Goal: Transaction & Acquisition: Subscribe to service/newsletter

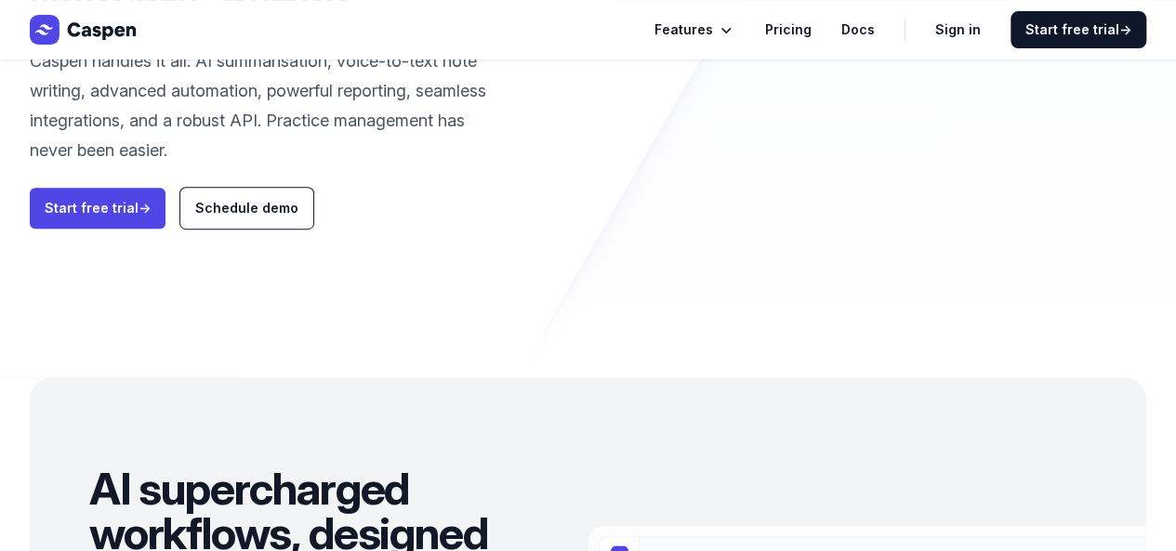
scroll to position [247, 0]
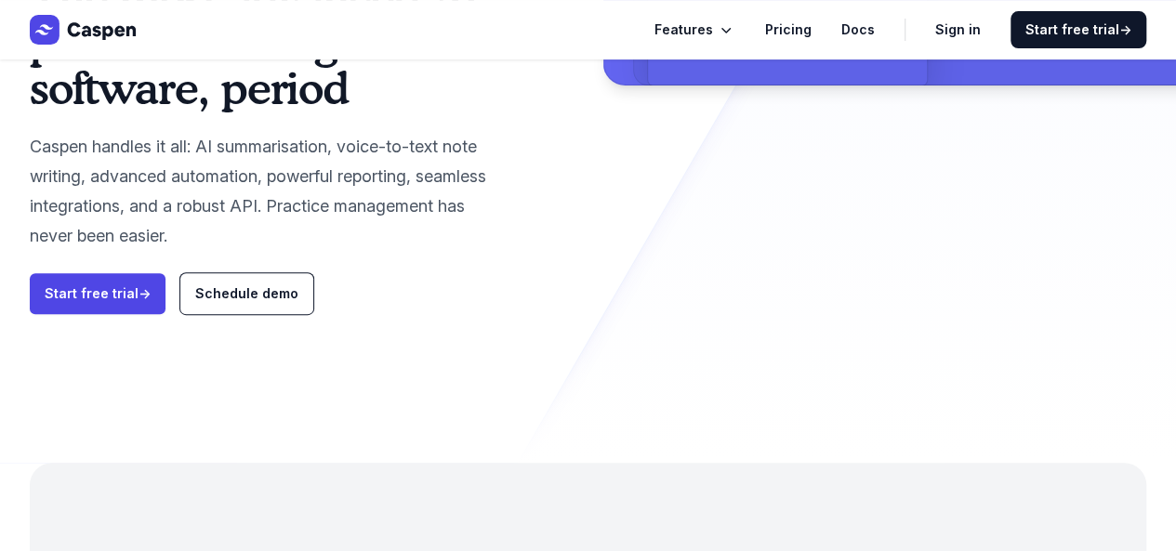
click at [810, 20] on link "Pricing" at bounding box center [788, 30] width 46 height 22
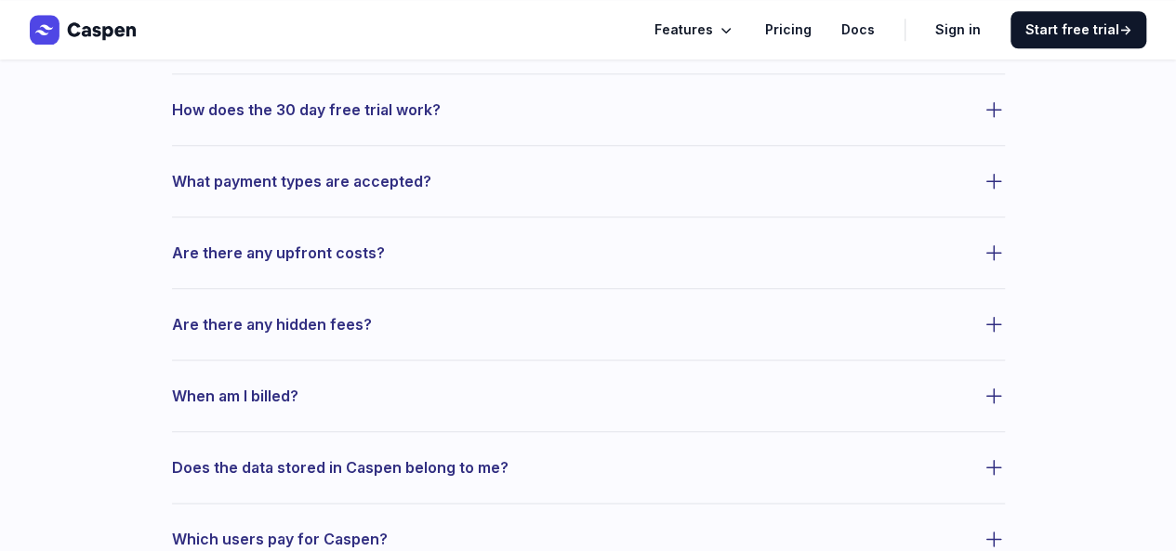
scroll to position [835, 0]
click at [988, 254] on icon "button" at bounding box center [994, 252] width 22 height 22
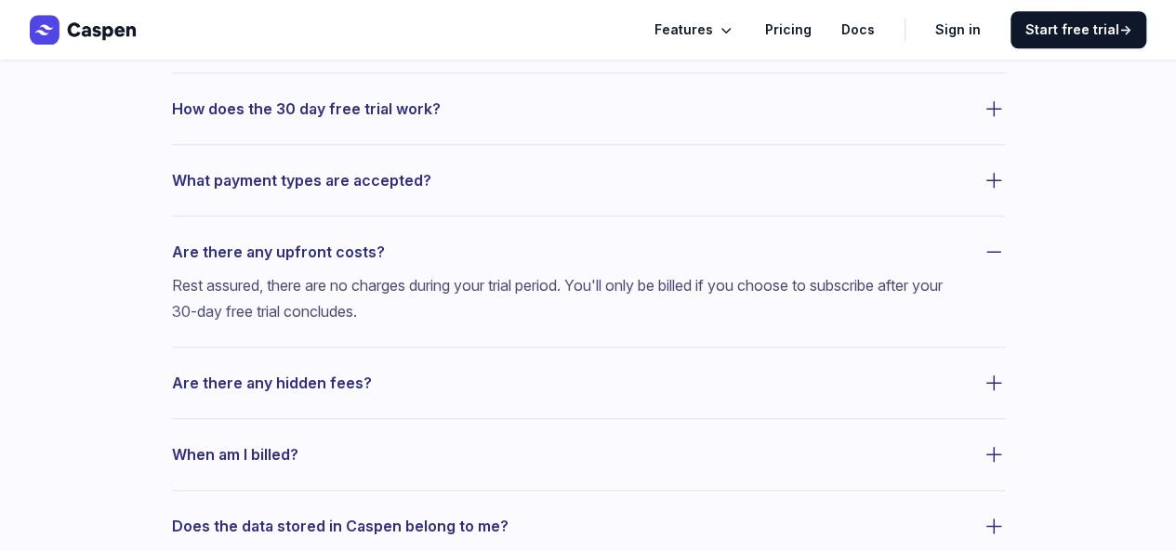
click at [996, 178] on icon "button" at bounding box center [994, 180] width 22 height 22
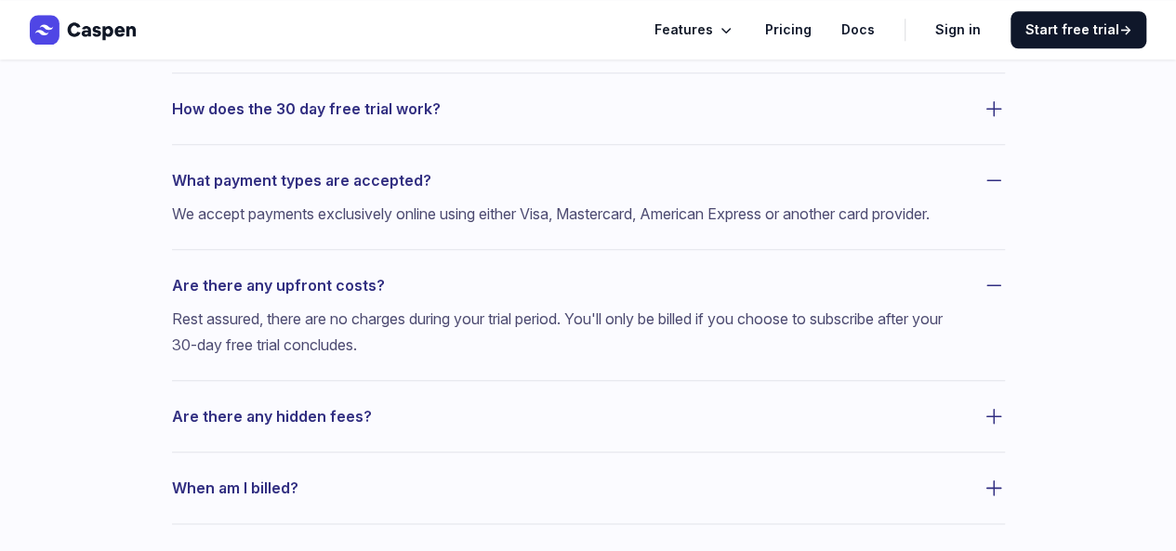
click at [995, 107] on icon "button" at bounding box center [994, 109] width 22 height 22
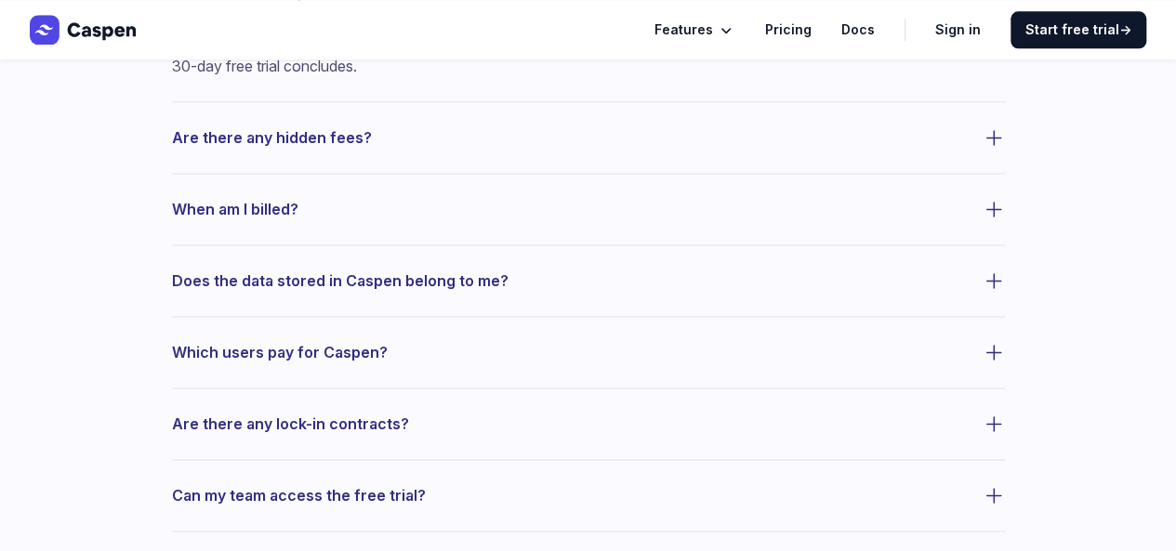
scroll to position [1200, 0]
click at [993, 291] on icon "button" at bounding box center [994, 280] width 22 height 22
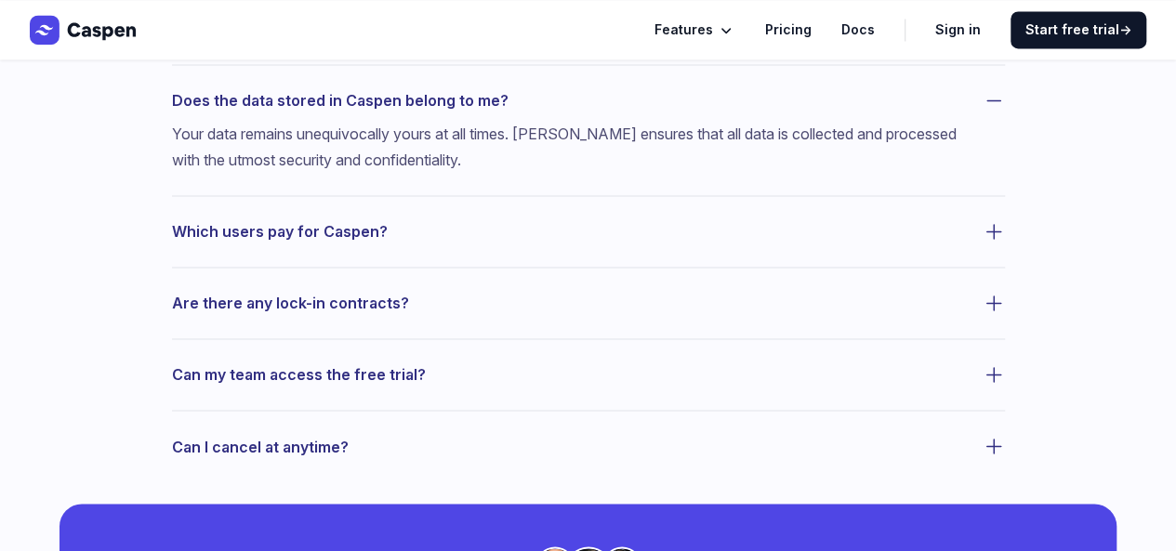
scroll to position [1382, 0]
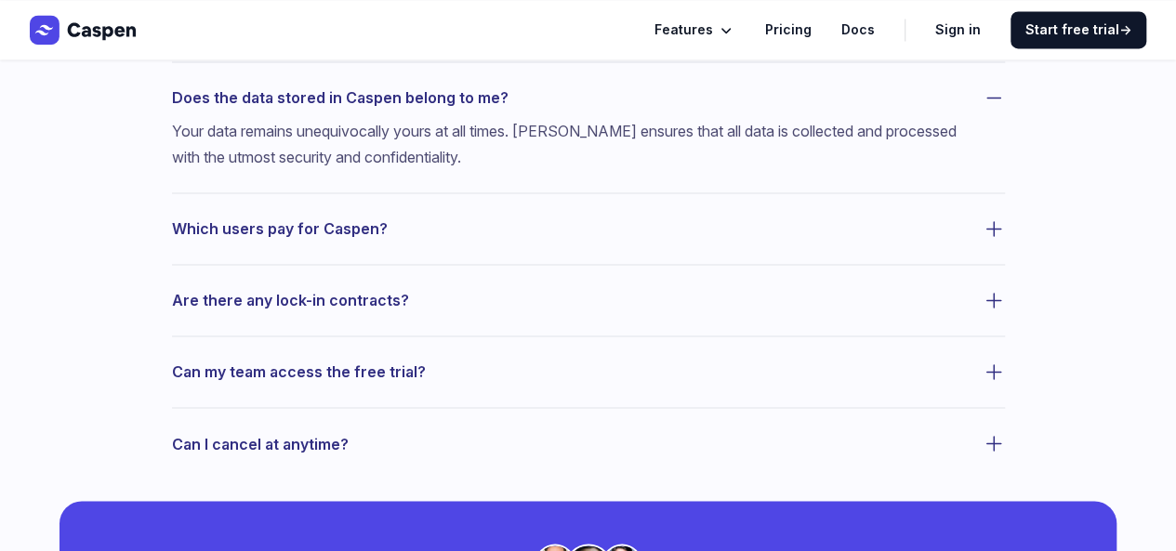
click at [993, 236] on icon "button" at bounding box center [993, 229] width 14 height 14
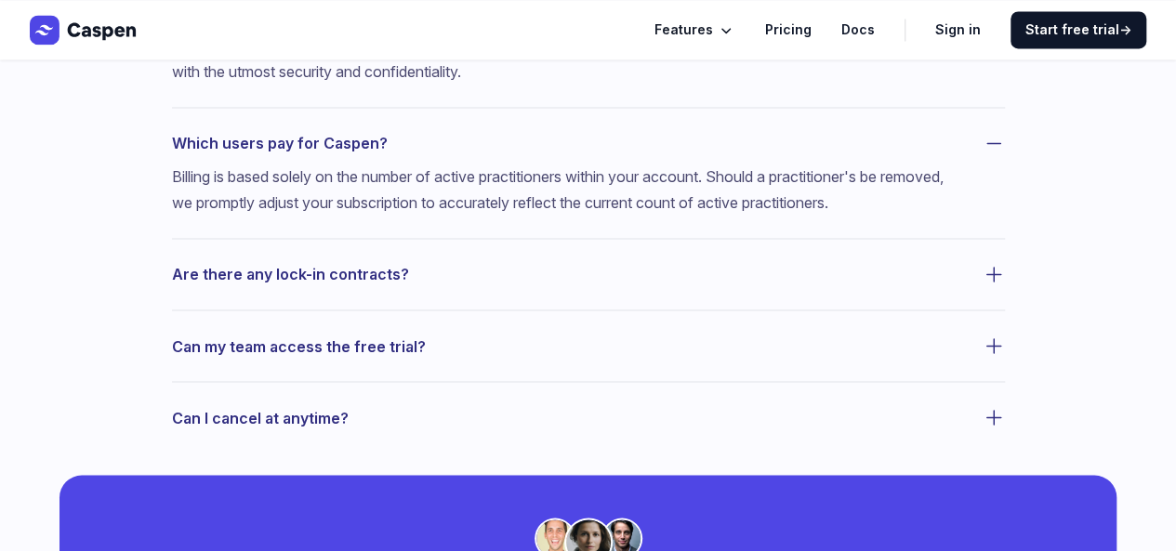
scroll to position [1479, 0]
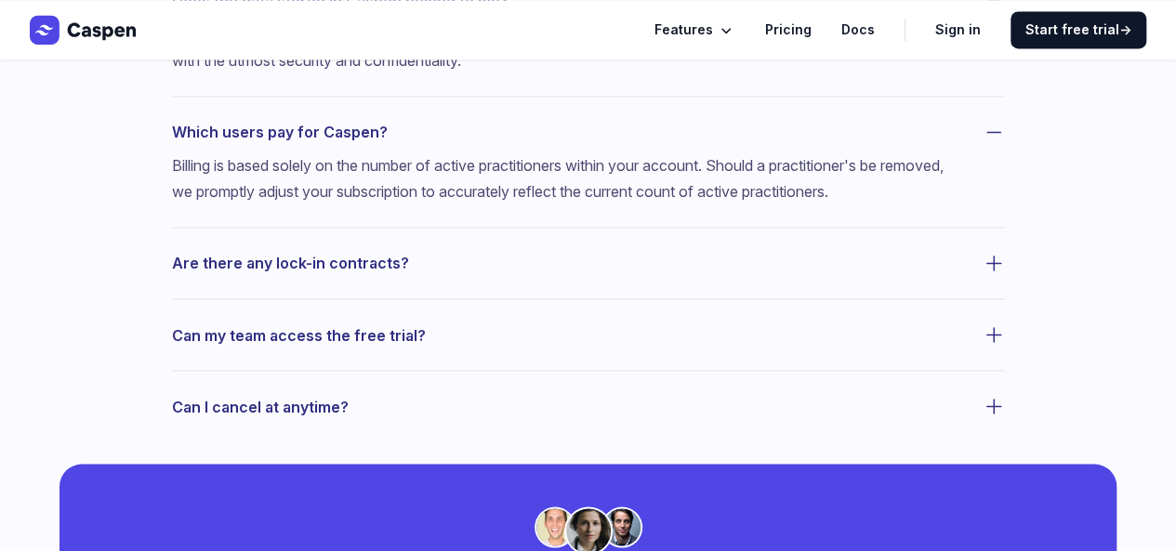
click at [987, 274] on icon "button" at bounding box center [994, 263] width 22 height 22
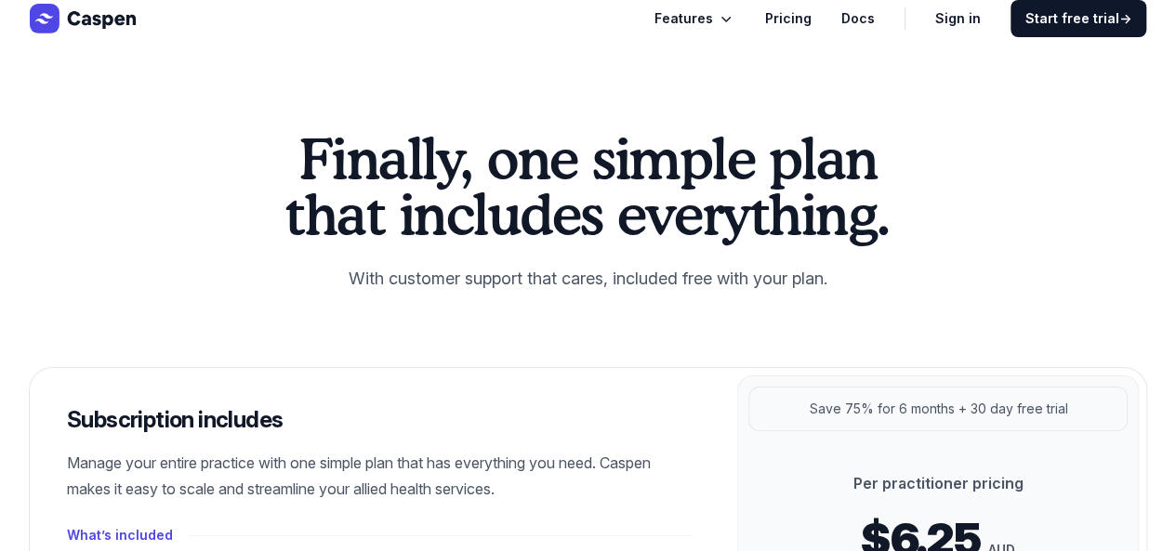
scroll to position [0, 0]
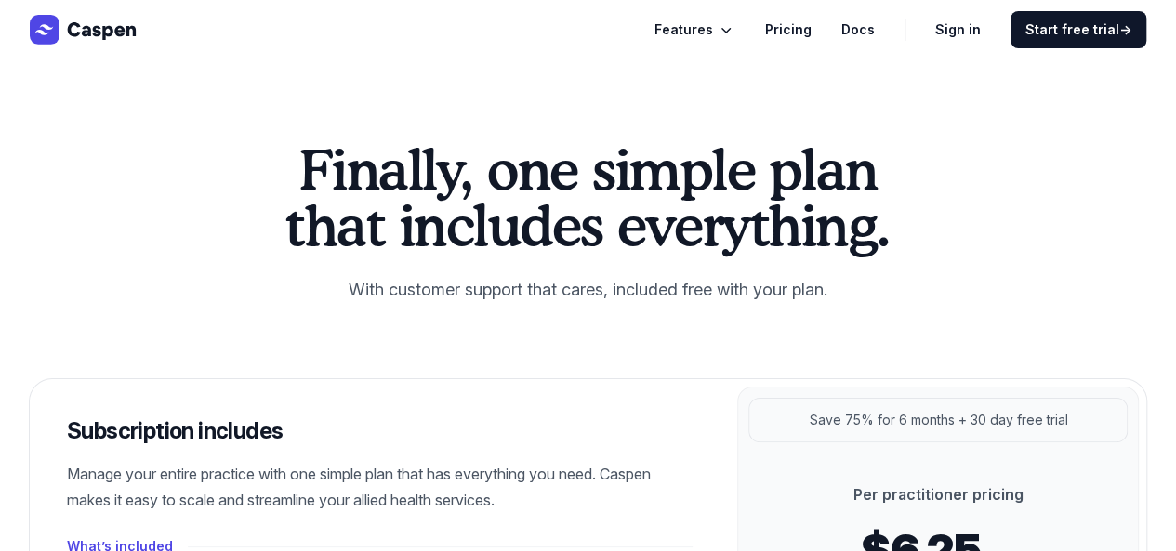
click at [801, 24] on link "Pricing" at bounding box center [788, 30] width 46 height 22
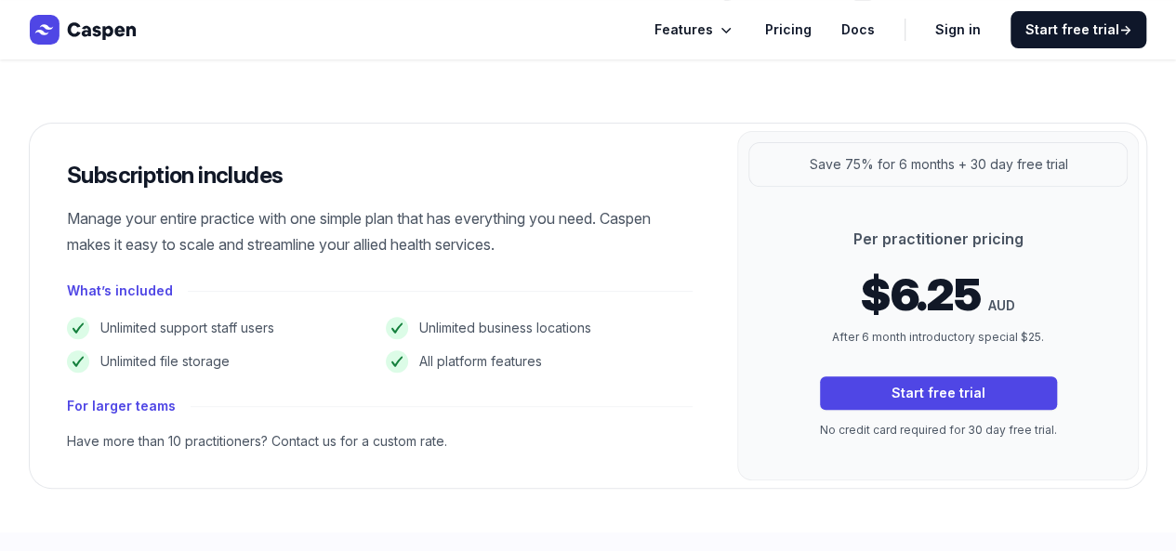
scroll to position [263, 0]
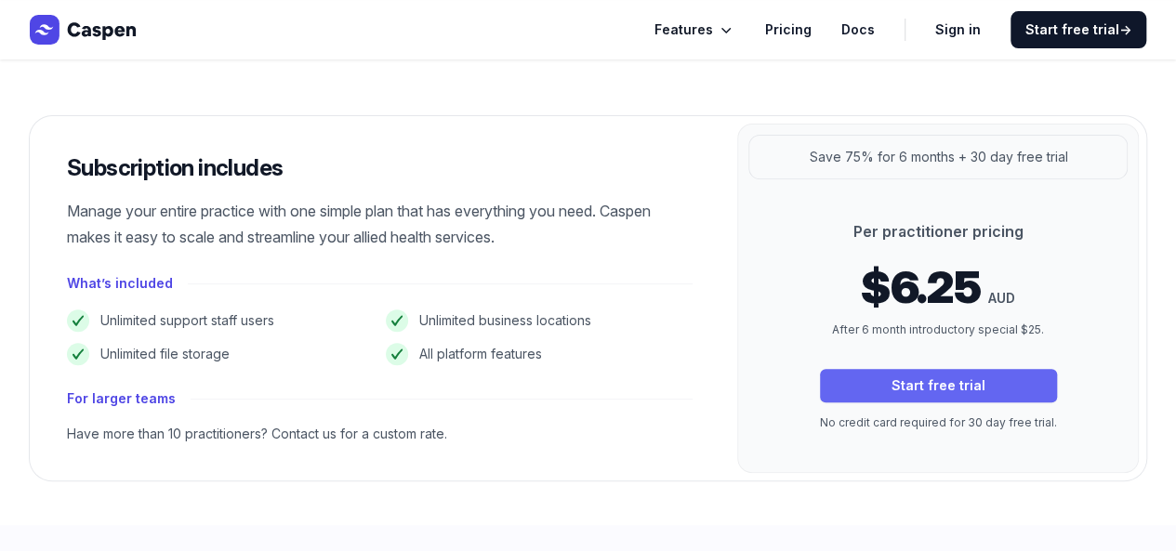
click at [911, 388] on link "Start free trial" at bounding box center [938, 385] width 237 height 33
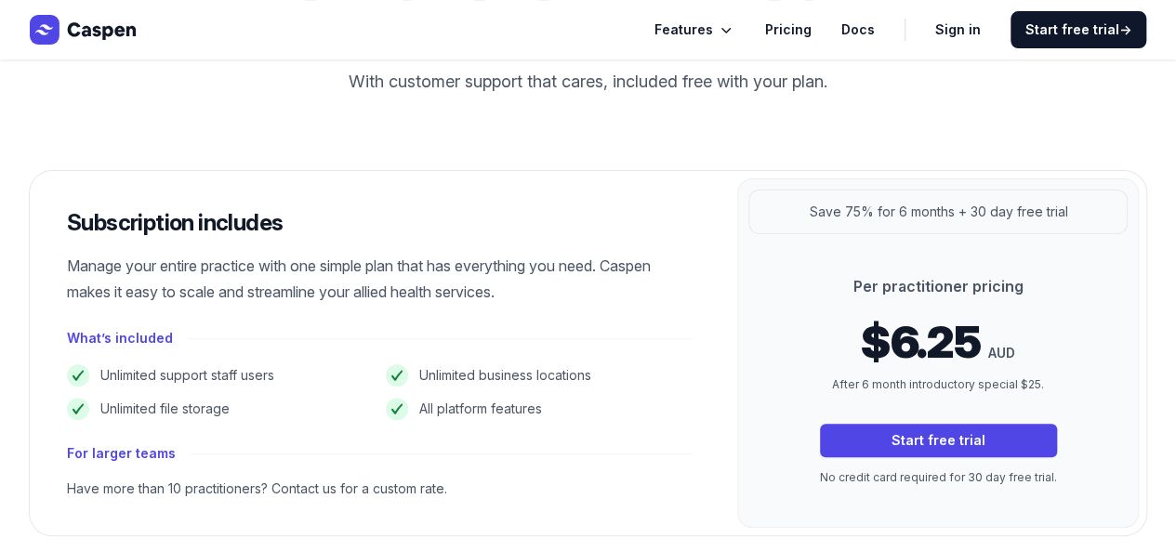
scroll to position [207, 0]
click at [794, 25] on link "Pricing" at bounding box center [788, 30] width 46 height 22
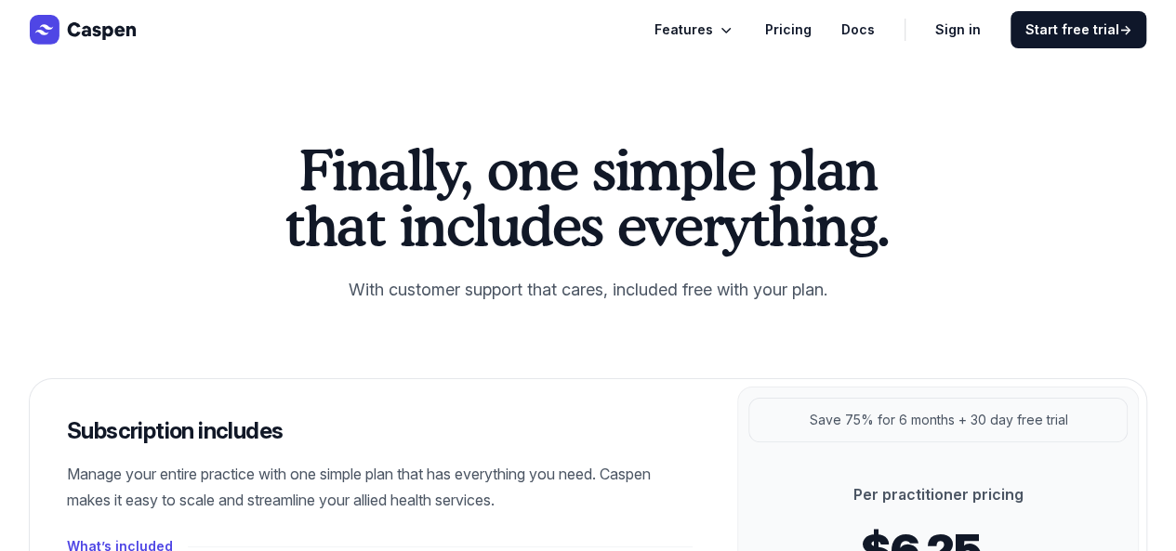
click at [856, 24] on link "Docs" at bounding box center [857, 30] width 33 height 22
